Goal: Find specific page/section: Find specific page/section

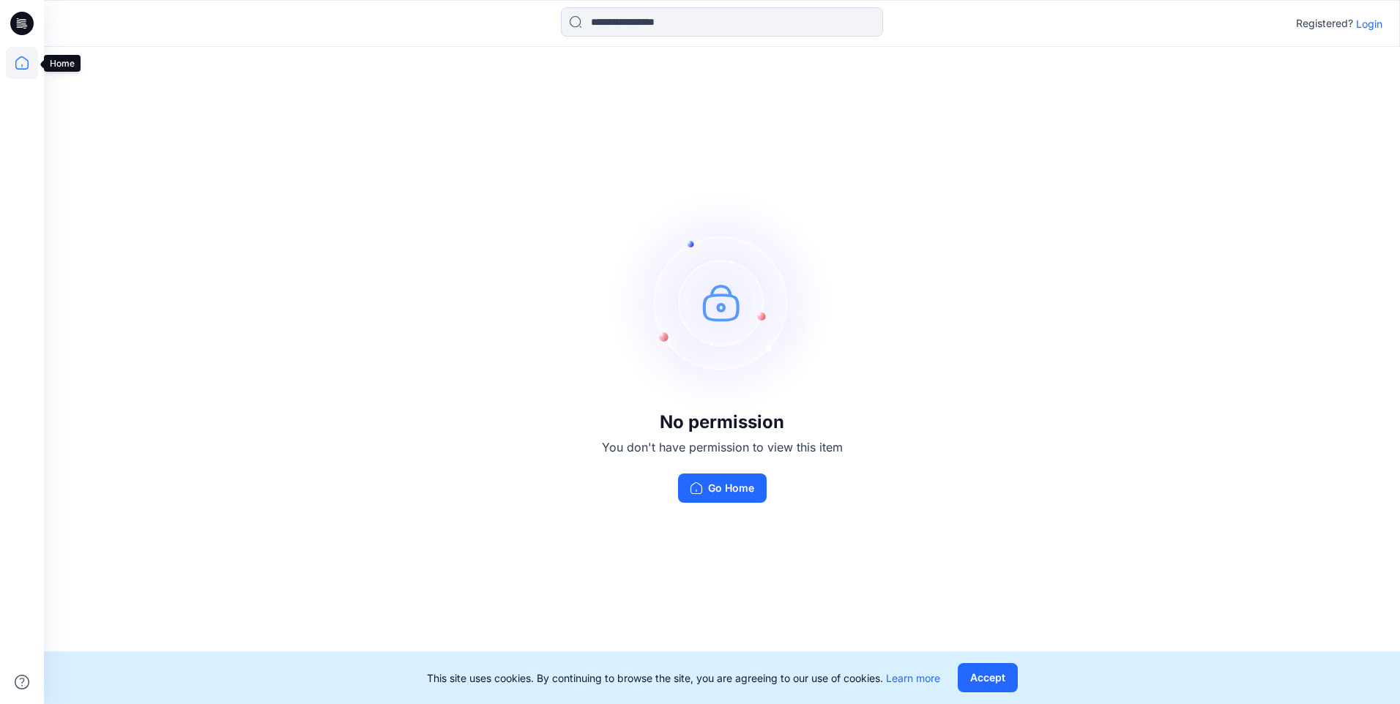
click at [22, 64] on icon at bounding box center [22, 63] width 32 height 32
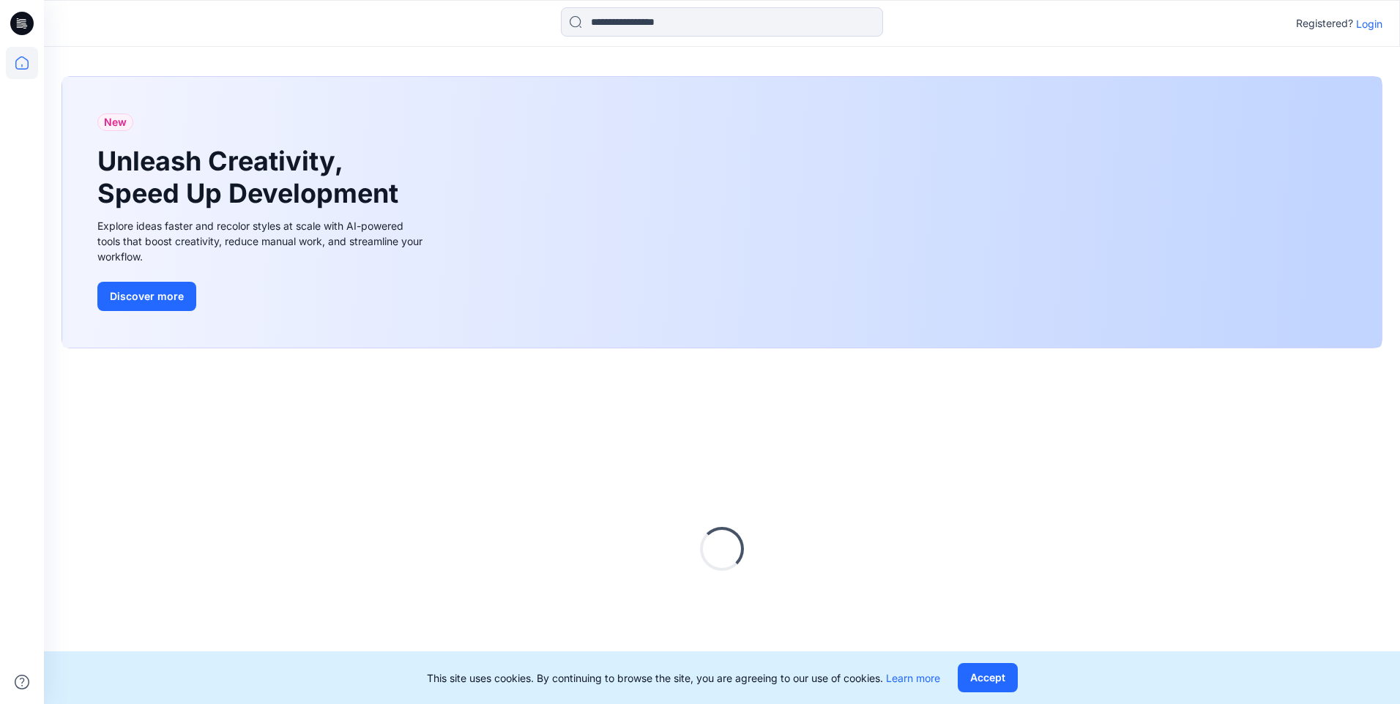
click at [21, 25] on icon at bounding box center [19, 24] width 5 height 1
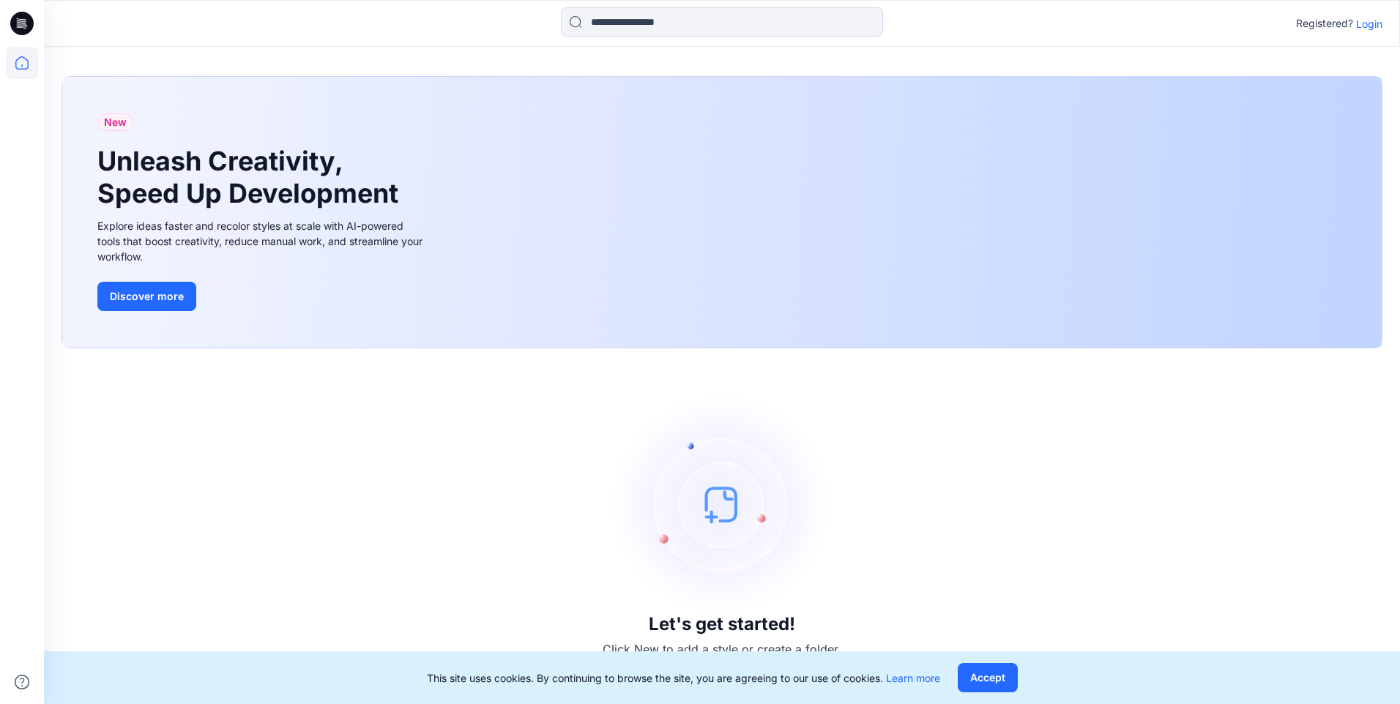
click at [24, 24] on icon at bounding box center [24, 23] width 6 height 1
click at [18, 28] on icon at bounding box center [21, 23] width 23 height 23
click at [28, 30] on icon at bounding box center [21, 23] width 23 height 23
click at [1372, 26] on p "Login" at bounding box center [1369, 23] width 26 height 15
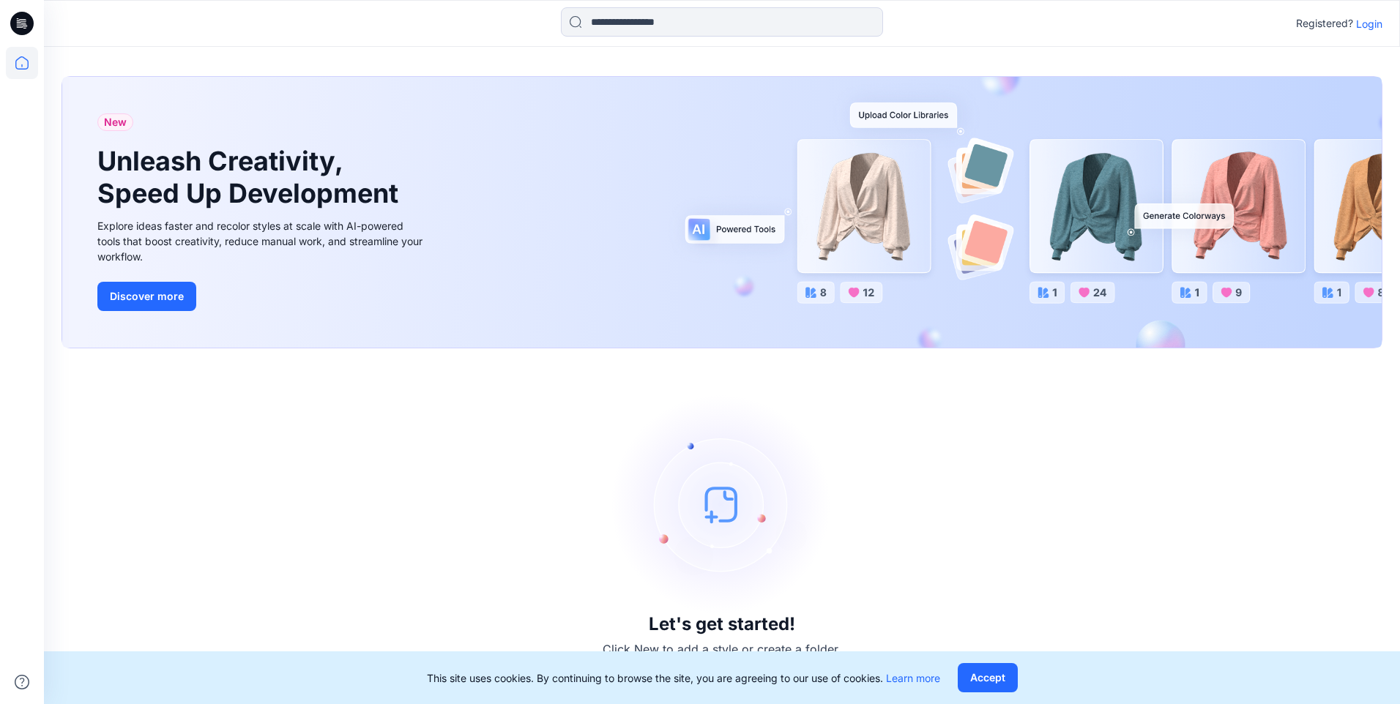
click at [22, 26] on icon at bounding box center [21, 23] width 23 height 23
click at [16, 18] on icon at bounding box center [21, 23] width 23 height 23
click at [14, 62] on icon at bounding box center [22, 63] width 32 height 32
click at [22, 27] on icon at bounding box center [20, 26] width 7 height 1
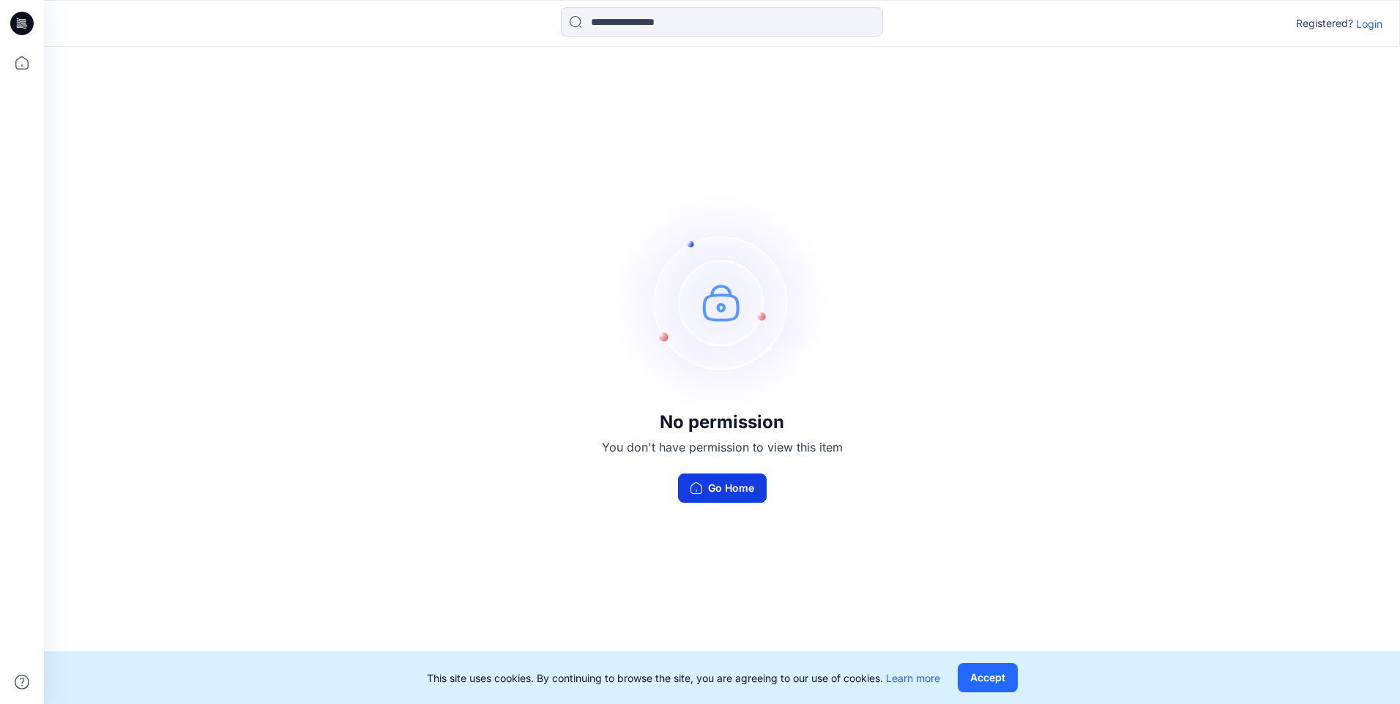
click at [737, 488] on button "Go Home" at bounding box center [722, 488] width 89 height 29
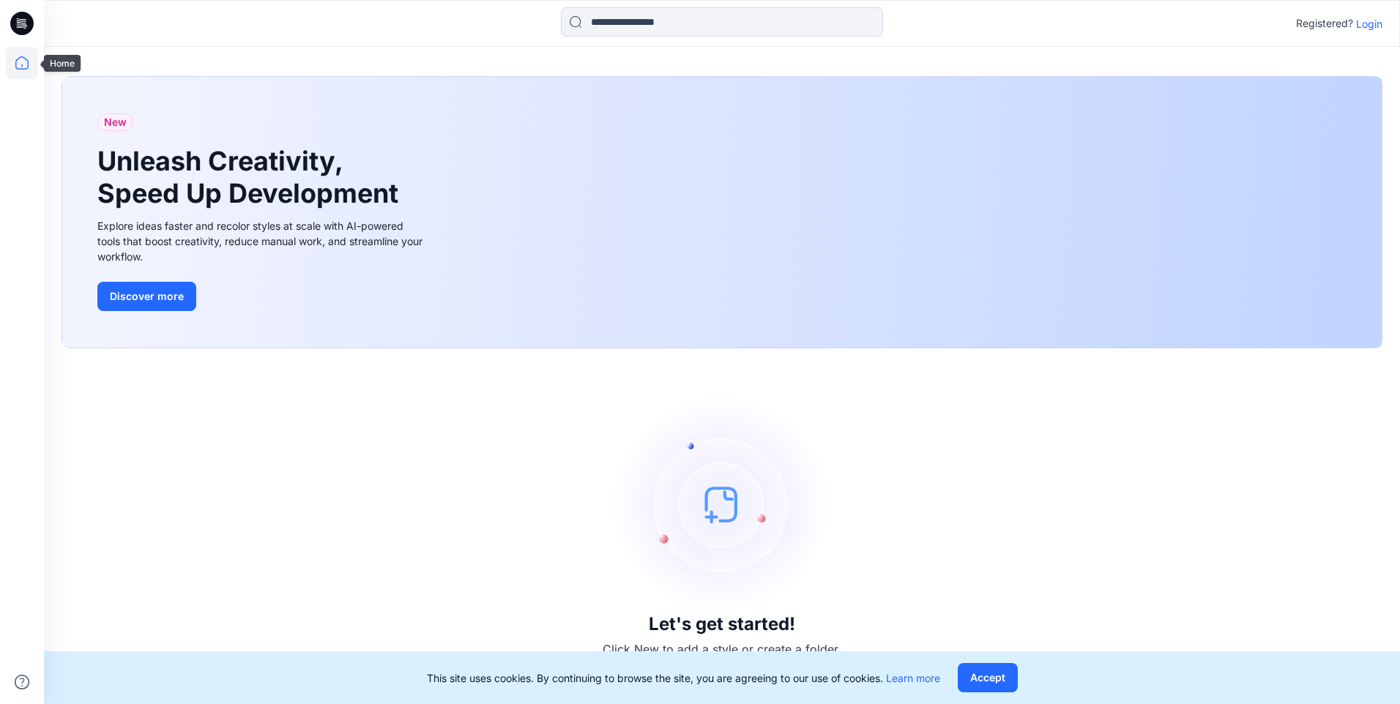
click at [18, 60] on icon at bounding box center [21, 62] width 13 height 13
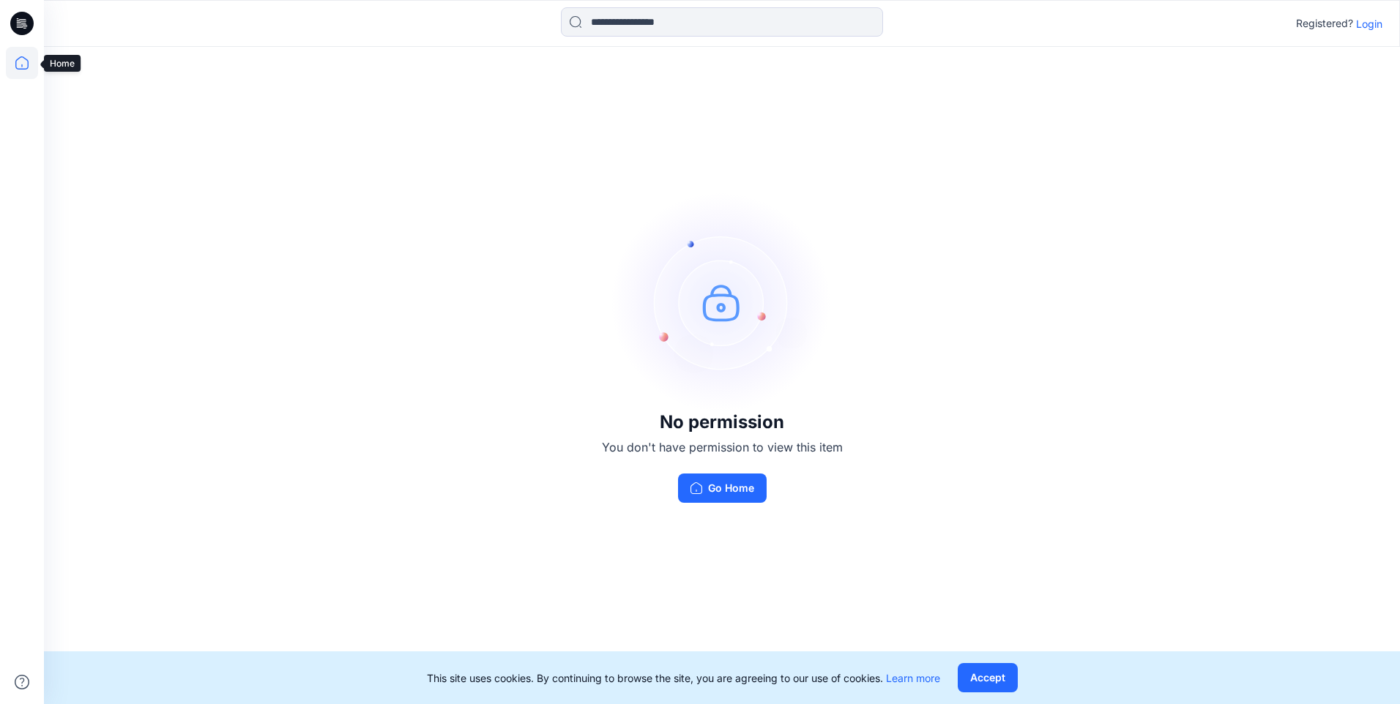
click at [22, 61] on icon at bounding box center [22, 63] width 32 height 32
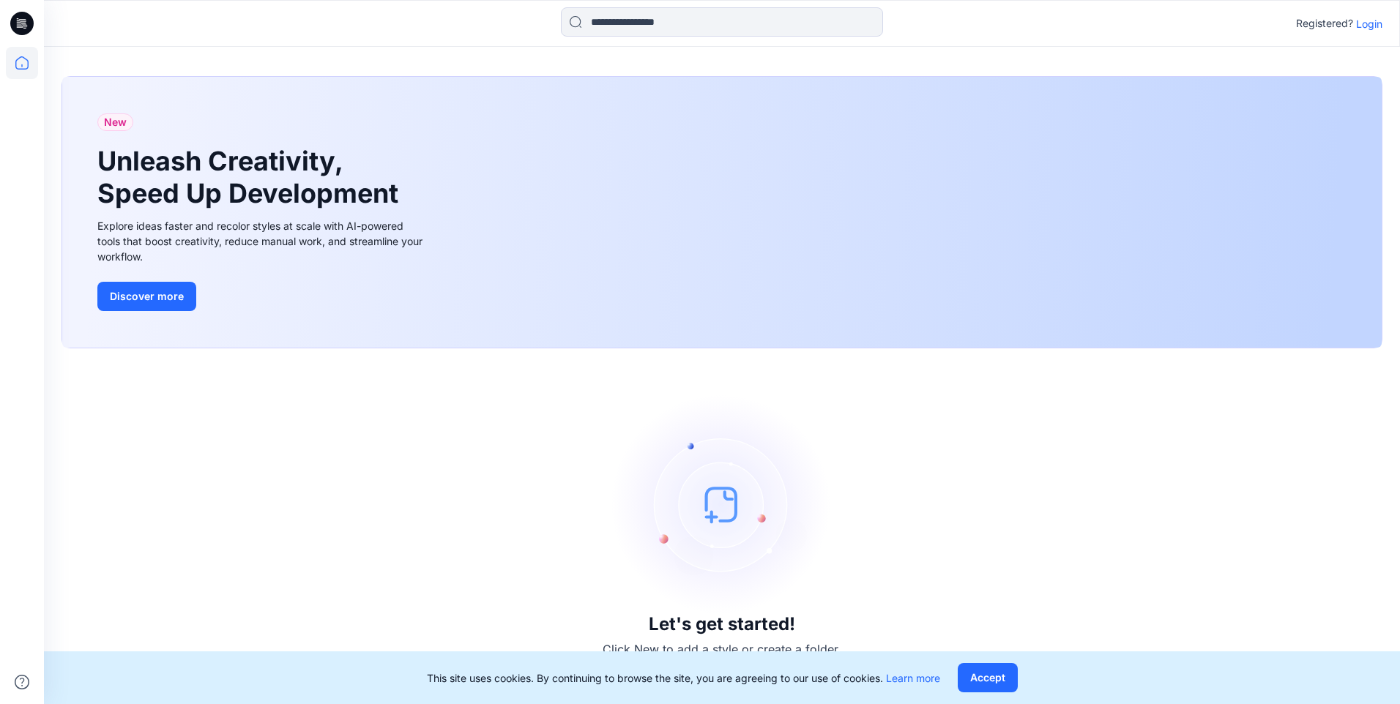
click at [22, 23] on icon at bounding box center [21, 23] width 23 height 23
click at [20, 25] on icon at bounding box center [19, 24] width 5 height 1
drag, startPoint x: 20, startPoint y: 25, endPoint x: 617, endPoint y: 171, distance: 615.1
click at [618, 173] on div "New Unleash Creativity, Speed Up Development Explore ideas faster and recolor s…" at bounding box center [722, 212] width 1320 height 271
click at [1369, 27] on p "Login" at bounding box center [1369, 23] width 26 height 15
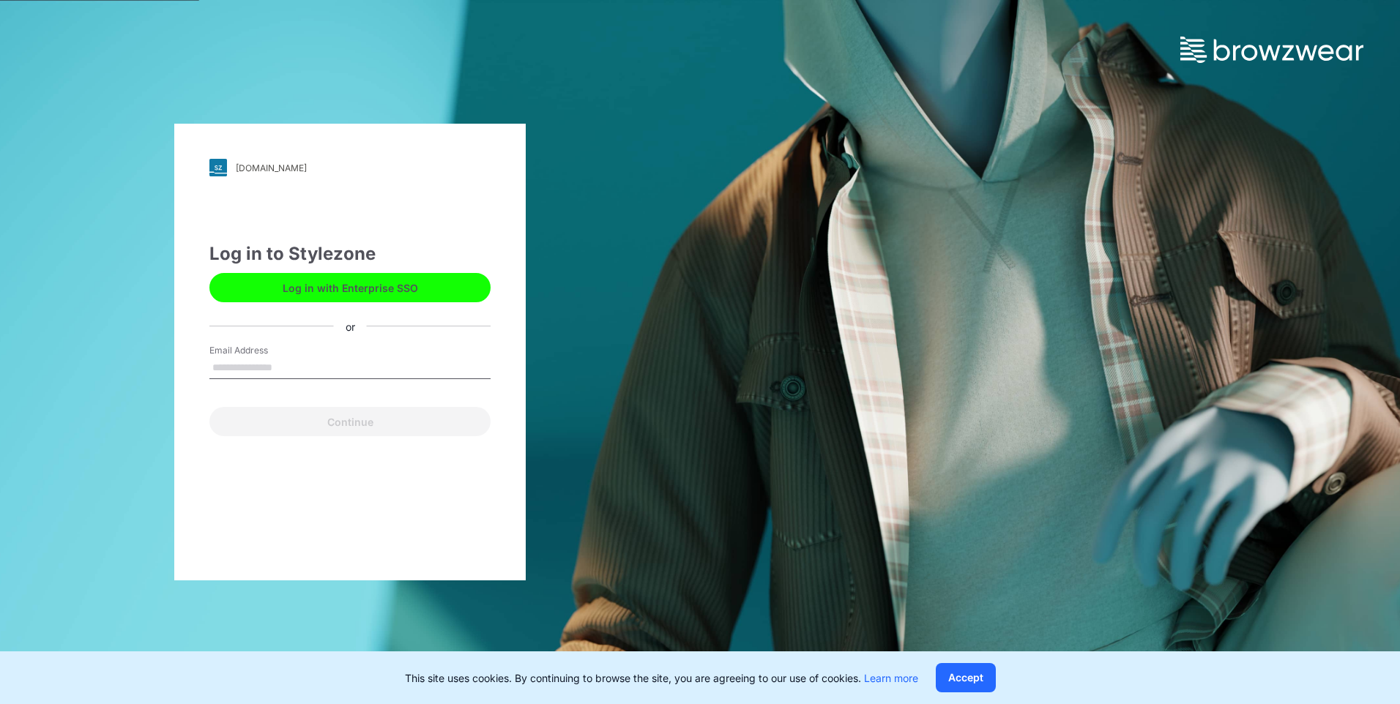
click at [212, 362] on input "Email Address" at bounding box center [349, 368] width 281 height 22
type input "**********"
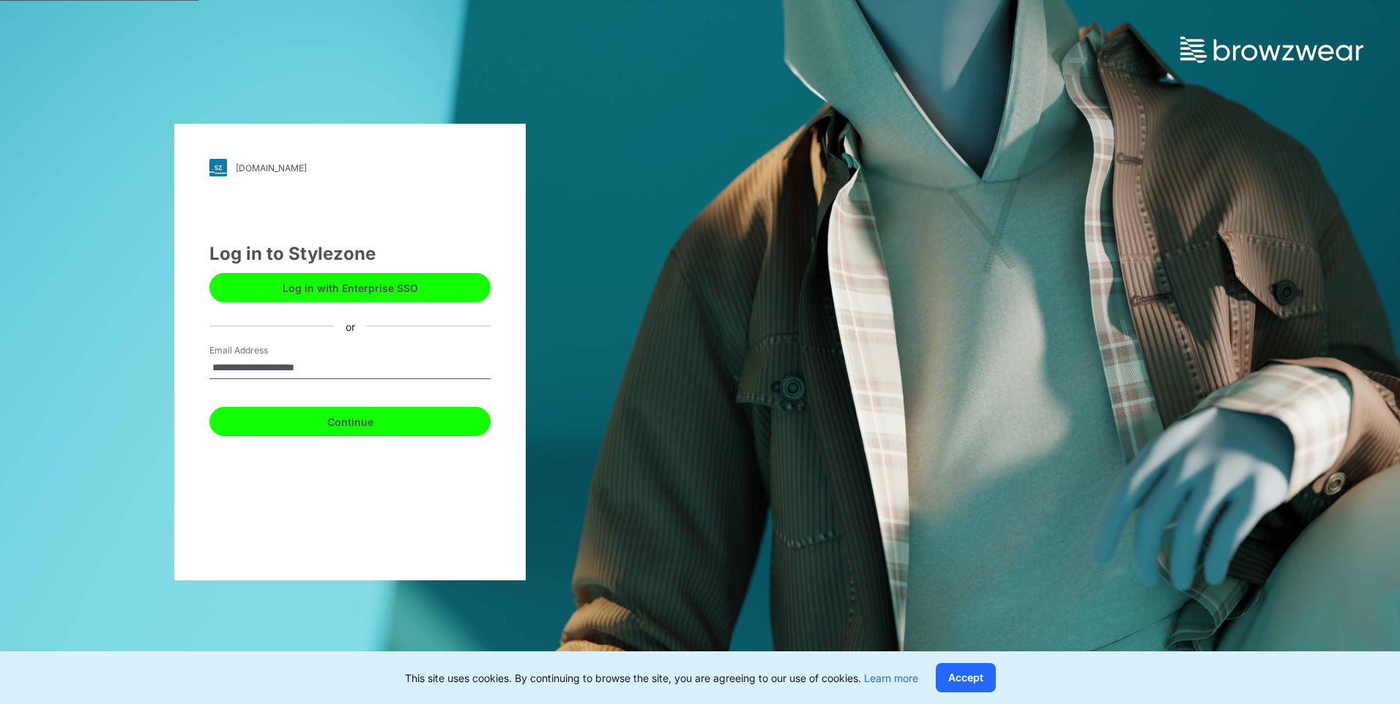
click at [337, 420] on button "Continue" at bounding box center [349, 421] width 281 height 29
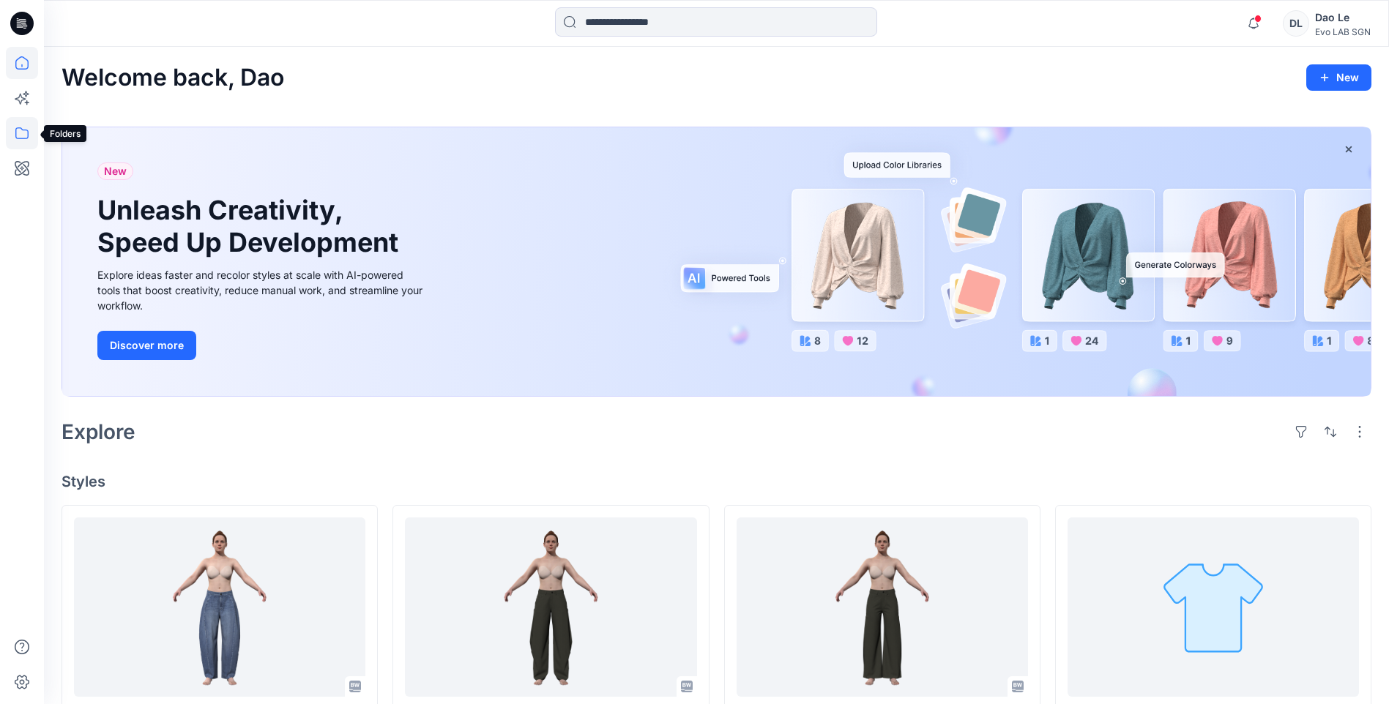
click at [18, 130] on icon at bounding box center [22, 133] width 32 height 32
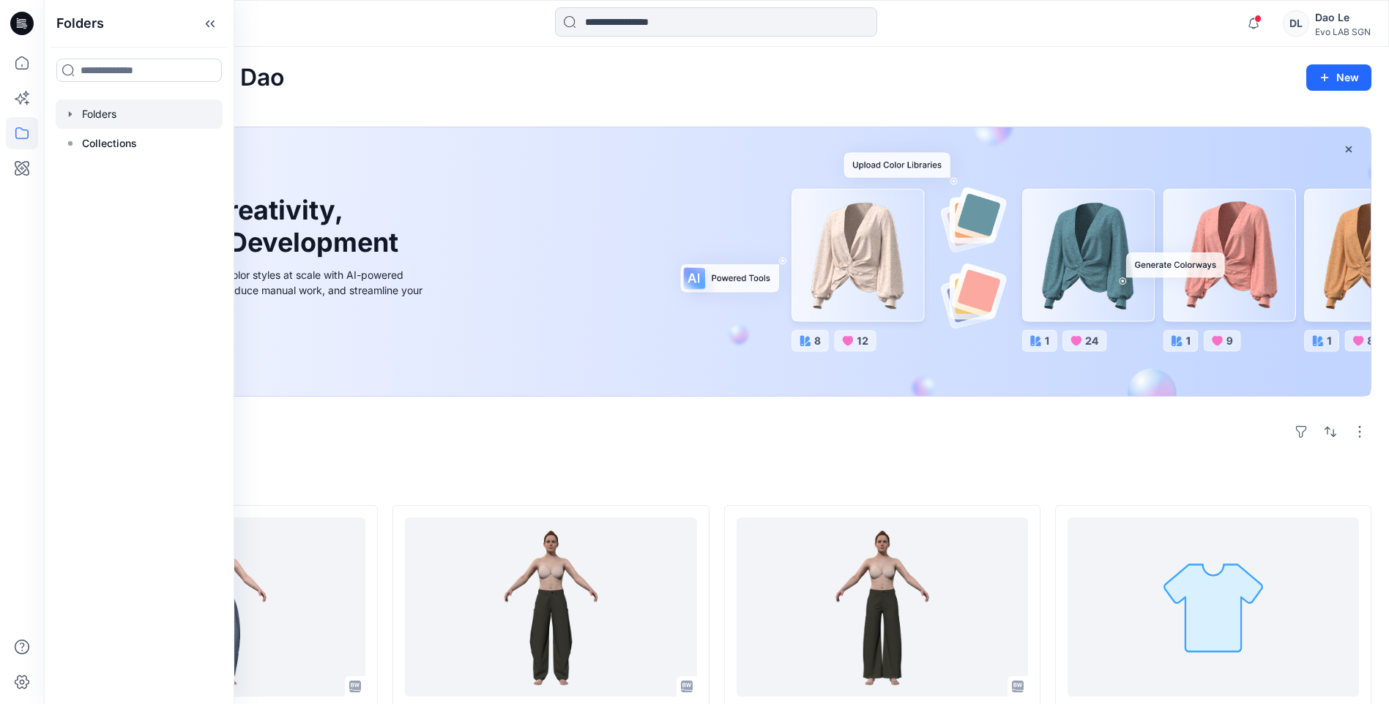
click at [93, 111] on div at bounding box center [139, 114] width 167 height 29
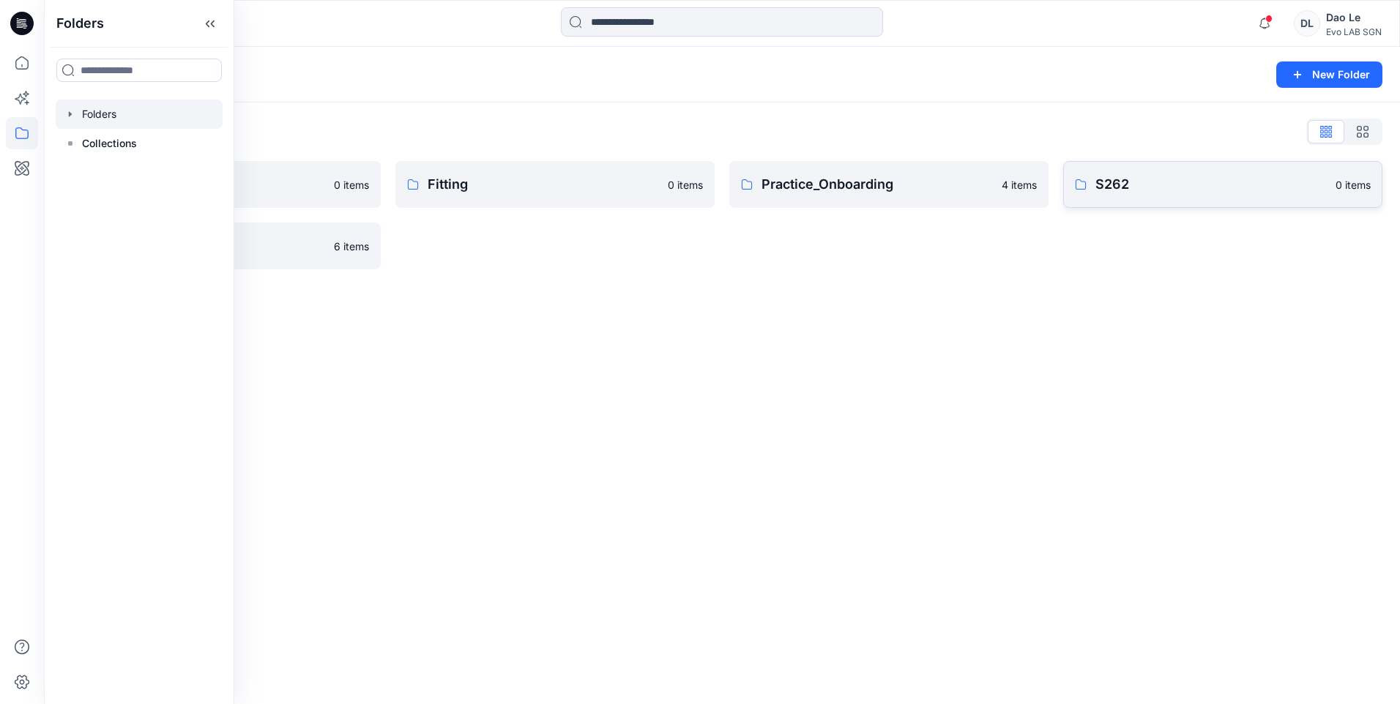
click at [1145, 184] on p "S262" at bounding box center [1211, 184] width 231 height 21
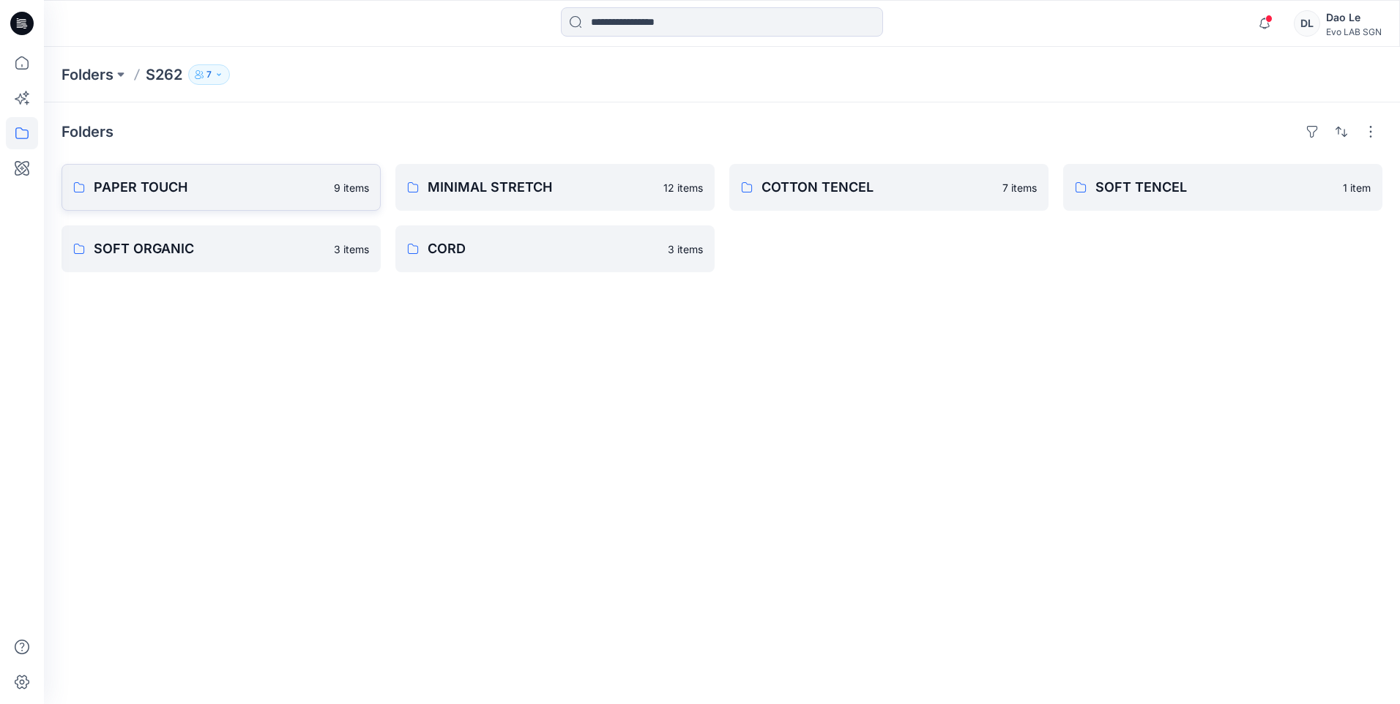
click at [155, 176] on link "PAPER TOUCH 9 items" at bounding box center [221, 187] width 319 height 47
click at [486, 193] on p "MINIMAL STRETCH" at bounding box center [541, 187] width 227 height 21
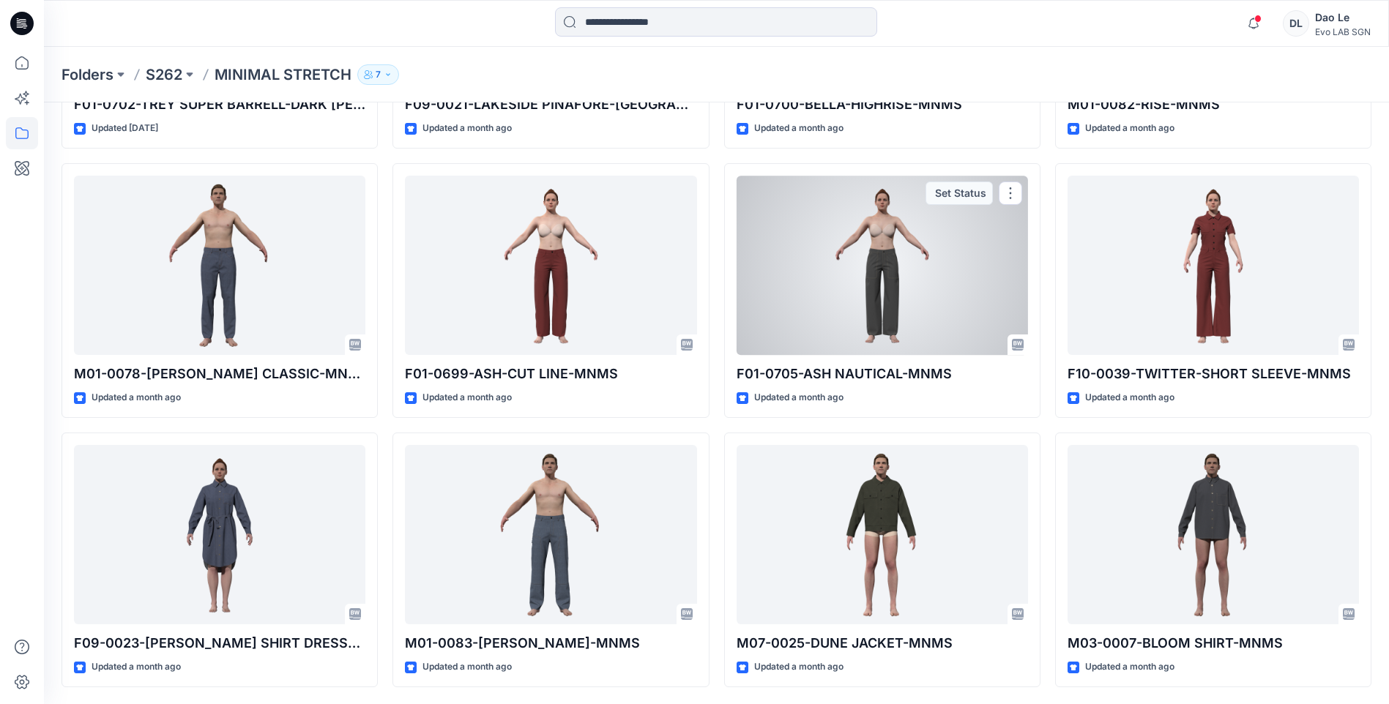
scroll to position [373, 0]
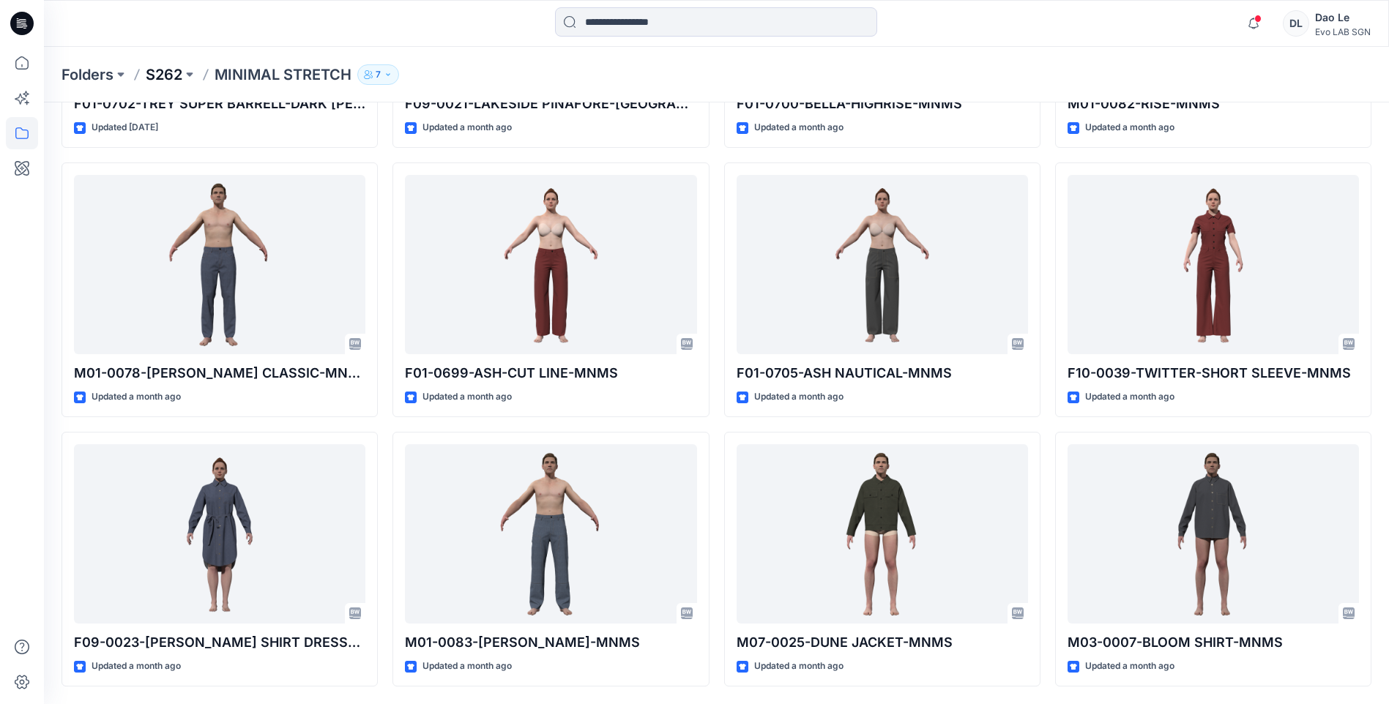
click at [174, 77] on p "S262" at bounding box center [164, 74] width 37 height 21
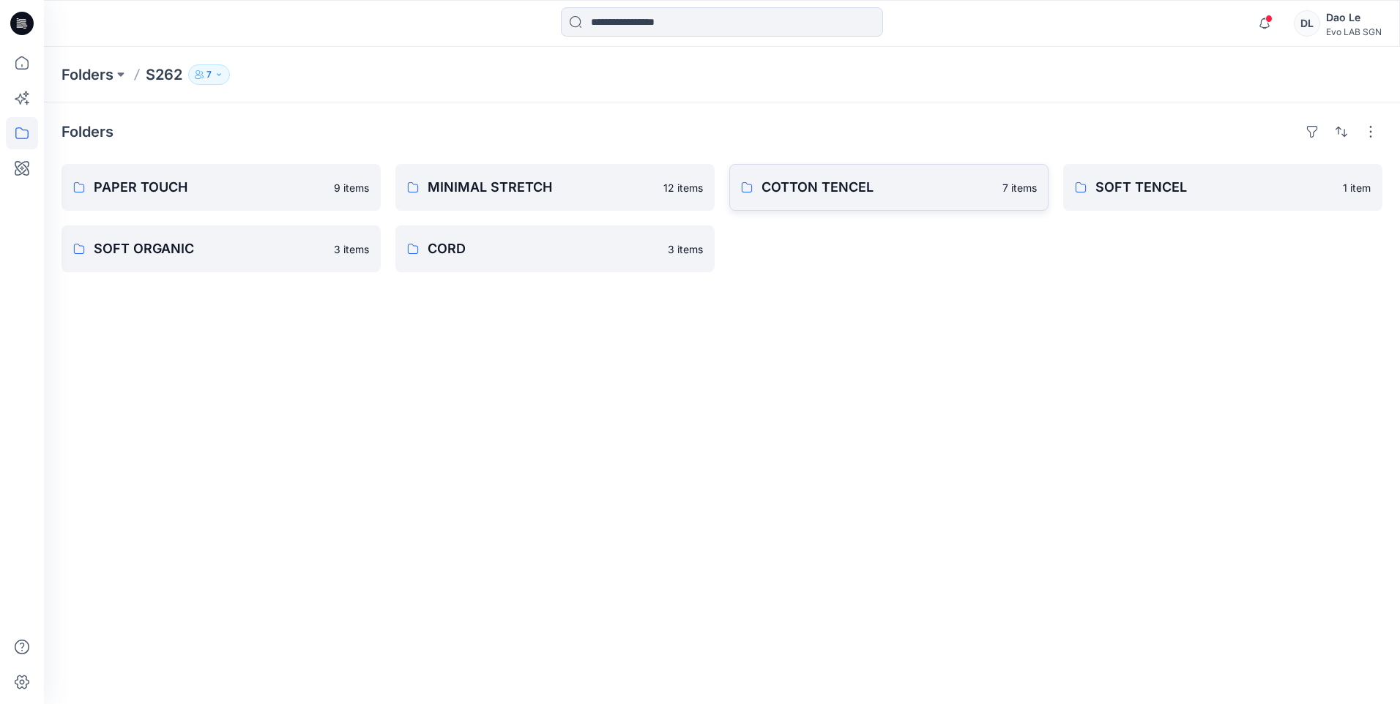
click at [882, 201] on link "COTTON TENCEL 7 items" at bounding box center [888, 187] width 319 height 47
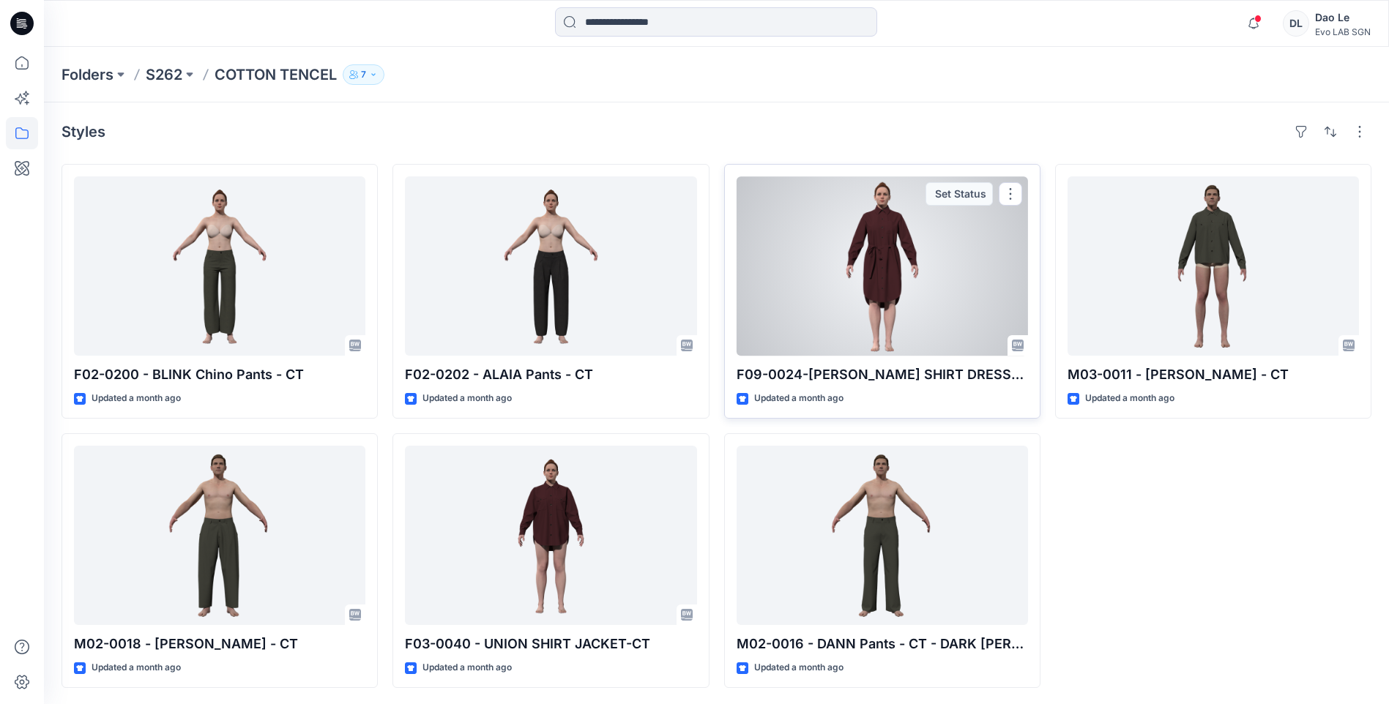
scroll to position [1, 0]
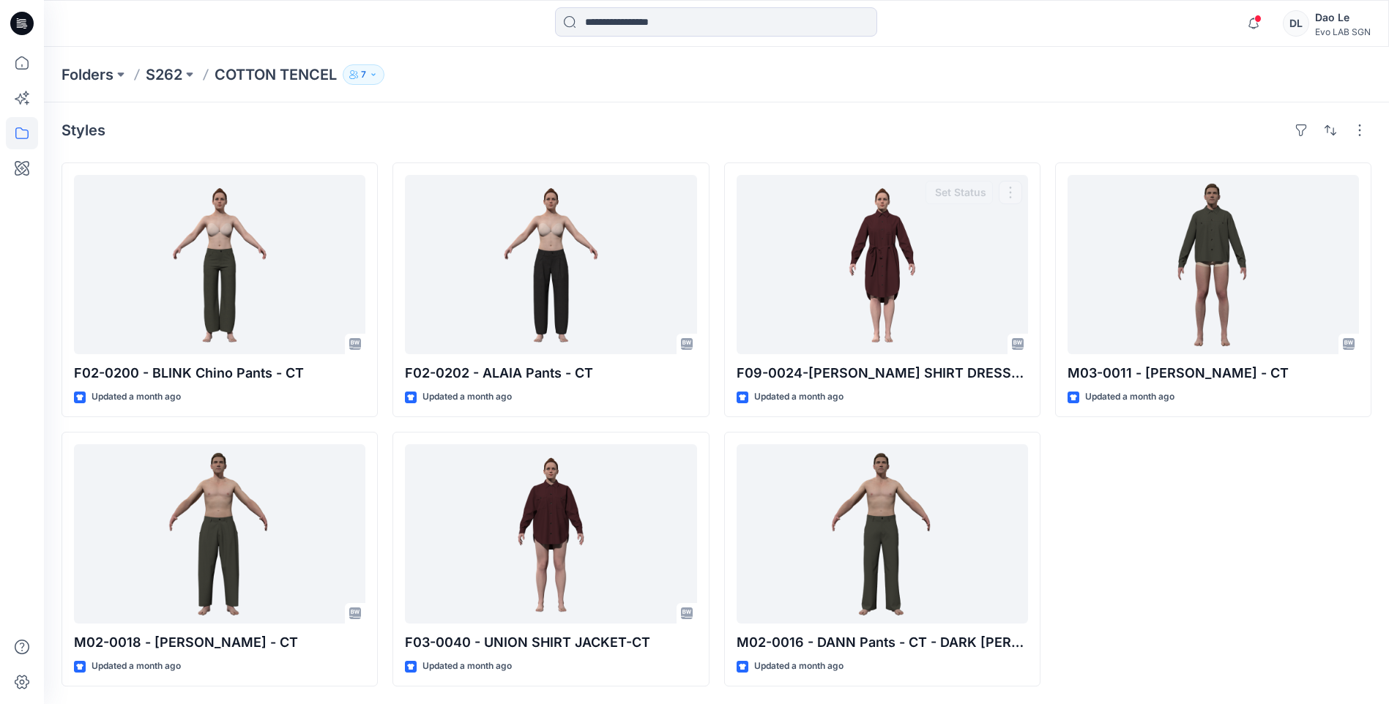
click at [714, 300] on div "F02-0200 - BLINK Chino Pants - CT Updated a month ago M02-0018 - DAVE Pants - C…" at bounding box center [717, 425] width 1310 height 524
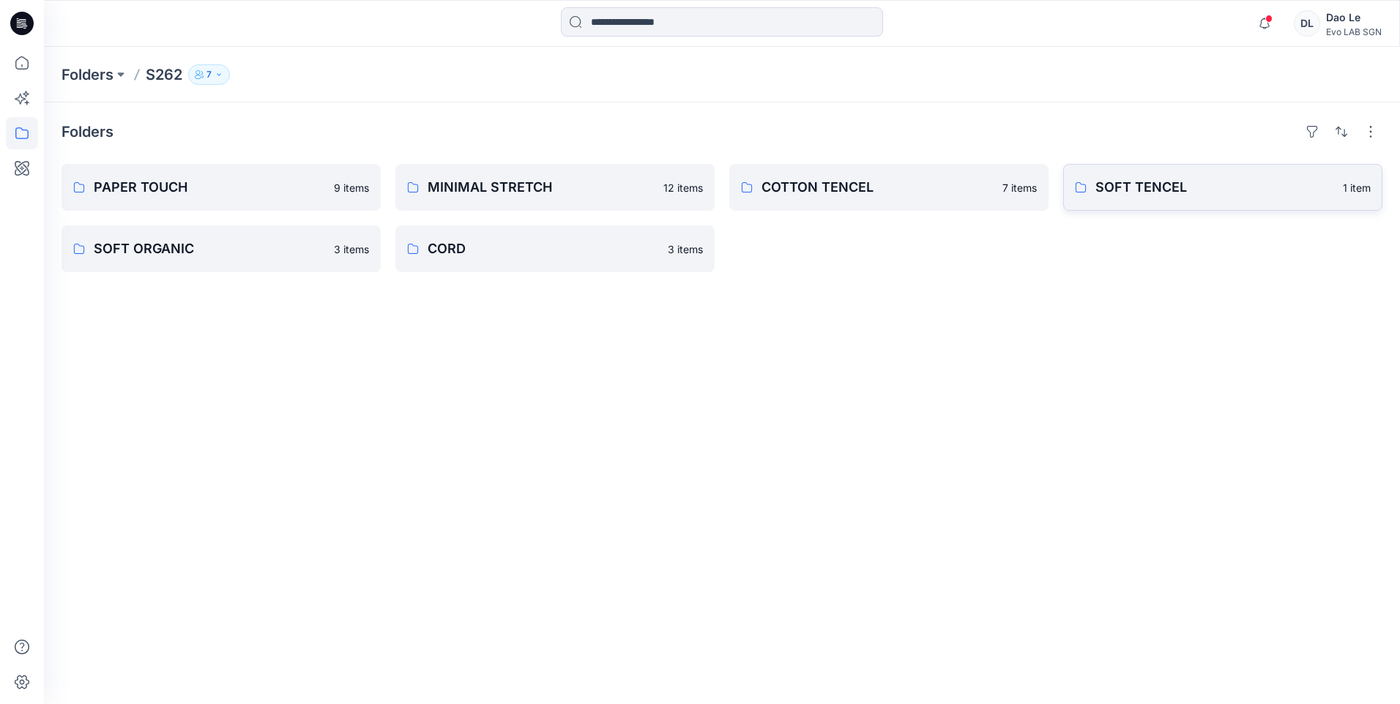
click at [1139, 181] on p "SOFT TENCEL" at bounding box center [1215, 187] width 239 height 21
click at [128, 247] on p "SOFT ORGANIC" at bounding box center [209, 249] width 231 height 21
click at [446, 255] on p "CORD" at bounding box center [543, 249] width 231 height 21
